Goal: Task Accomplishment & Management: Manage account settings

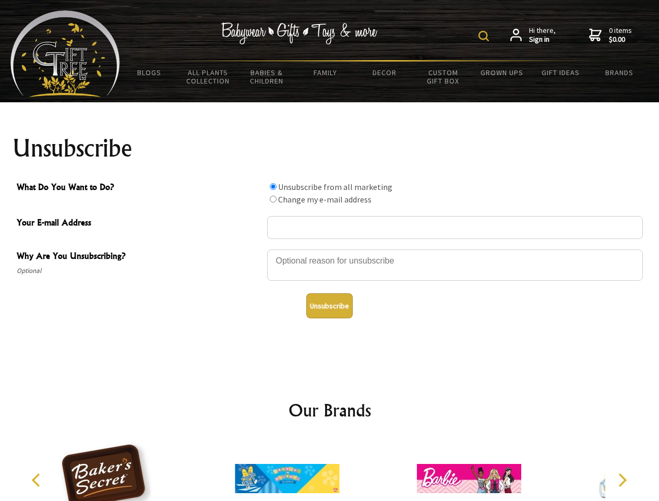
click at [485, 36] on img at bounding box center [483, 36] width 10 height 10
click at [330, 249] on div at bounding box center [454, 266] width 375 height 37
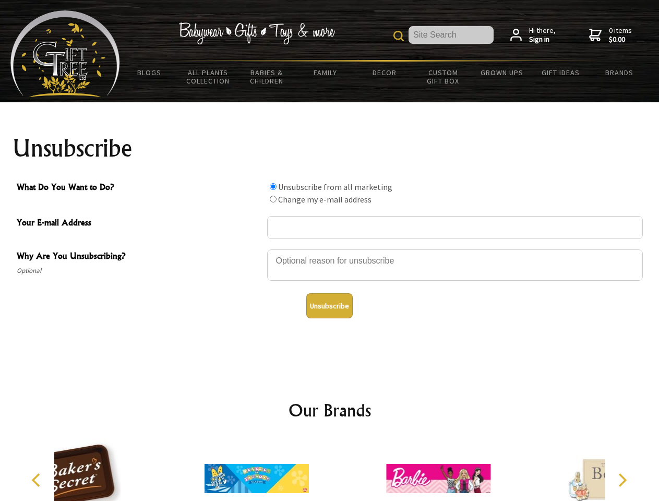
click at [273, 186] on input "What Do You Want to Do?" at bounding box center [273, 186] width 7 height 7
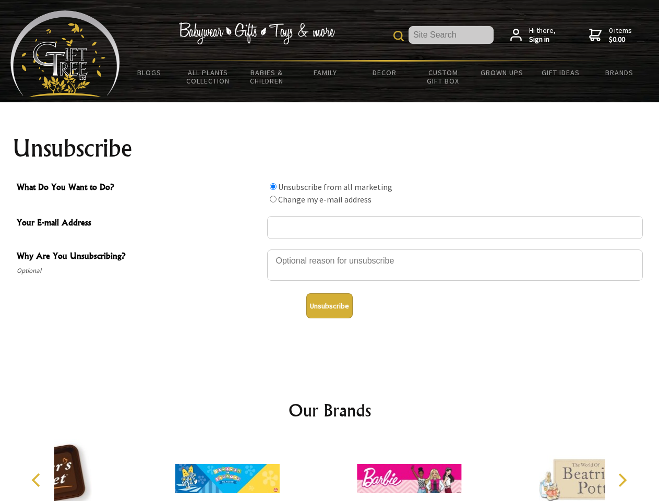
click at [273, 199] on input "What Do You Want to Do?" at bounding box center [273, 199] width 7 height 7
radio input "true"
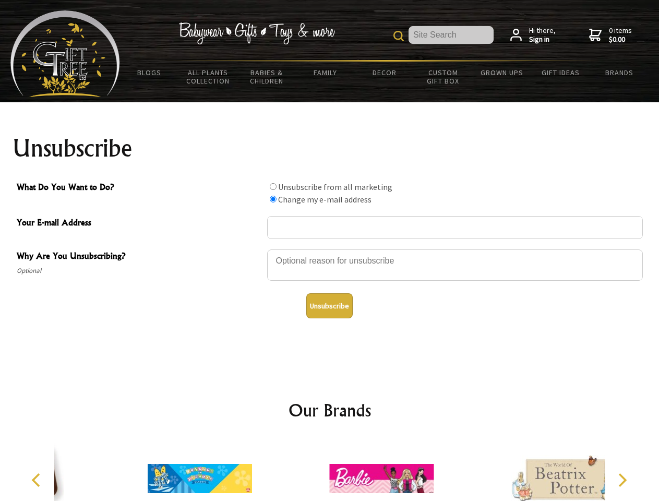
click at [329, 306] on button "Unsubscribe" at bounding box center [329, 305] width 46 height 25
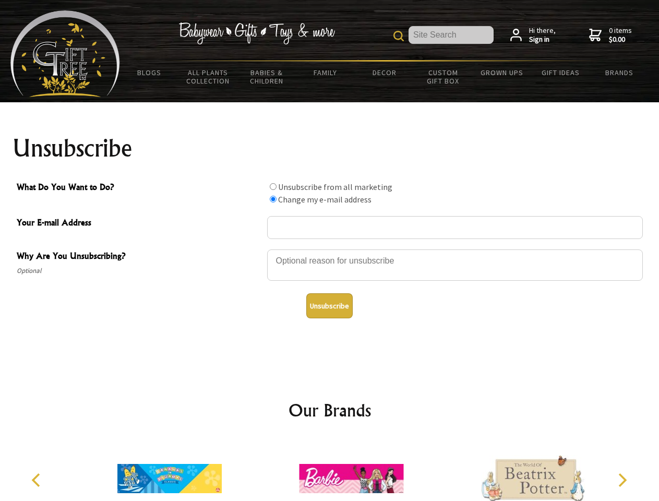
click at [38, 480] on icon "Previous" at bounding box center [37, 480] width 14 height 14
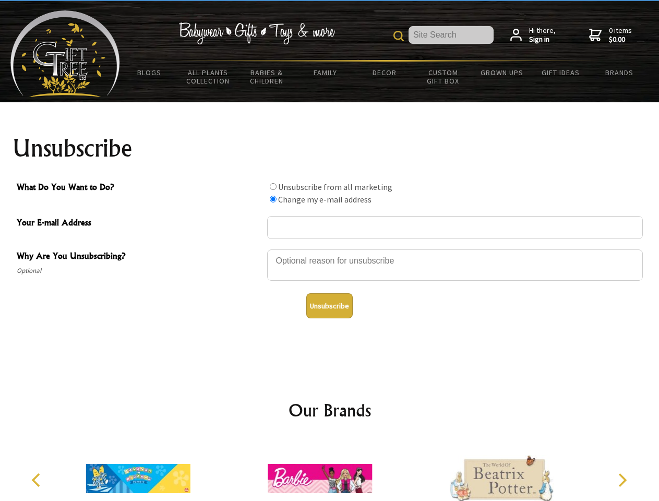
click at [622, 480] on icon "Next" at bounding box center [621, 480] width 14 height 14
